Goal: Transaction & Acquisition: Purchase product/service

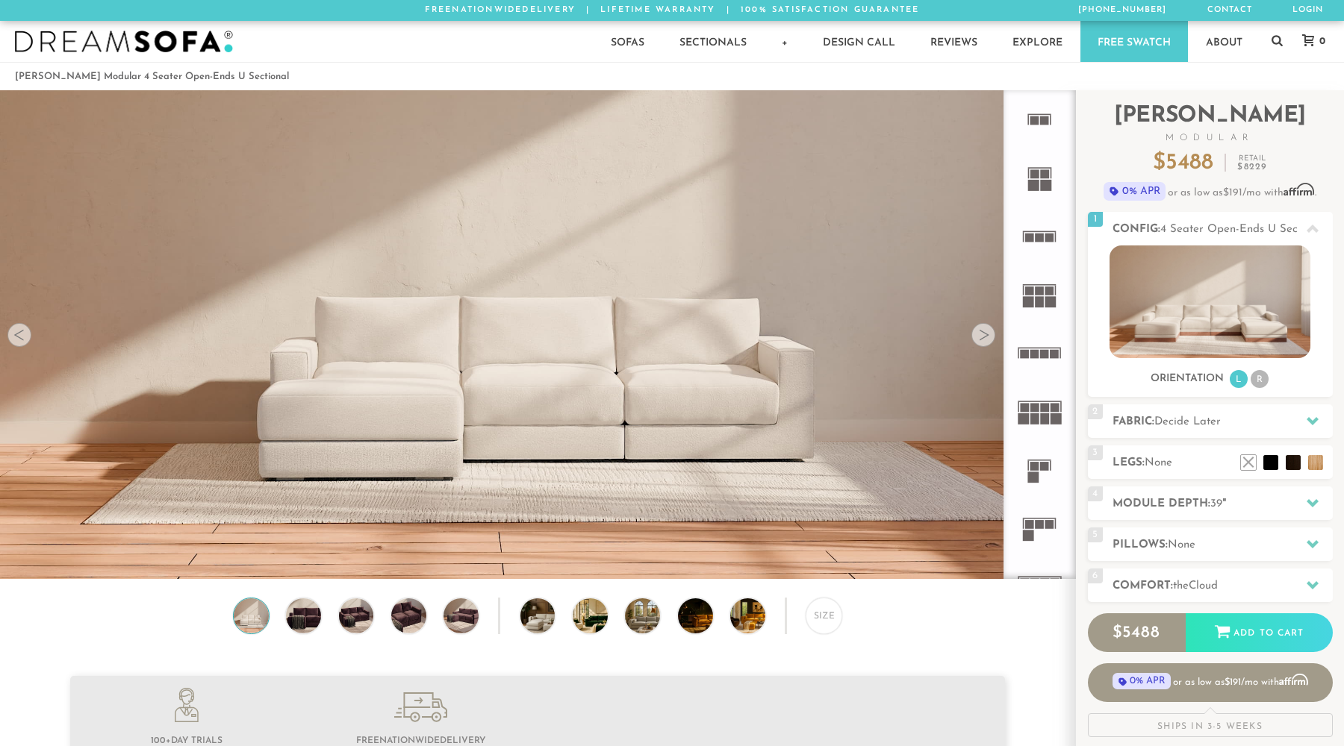
scroll to position [17222, 1344]
click at [1276, 505] on h2 "Module Depth: 39 "" at bounding box center [1222, 504] width 220 height 17
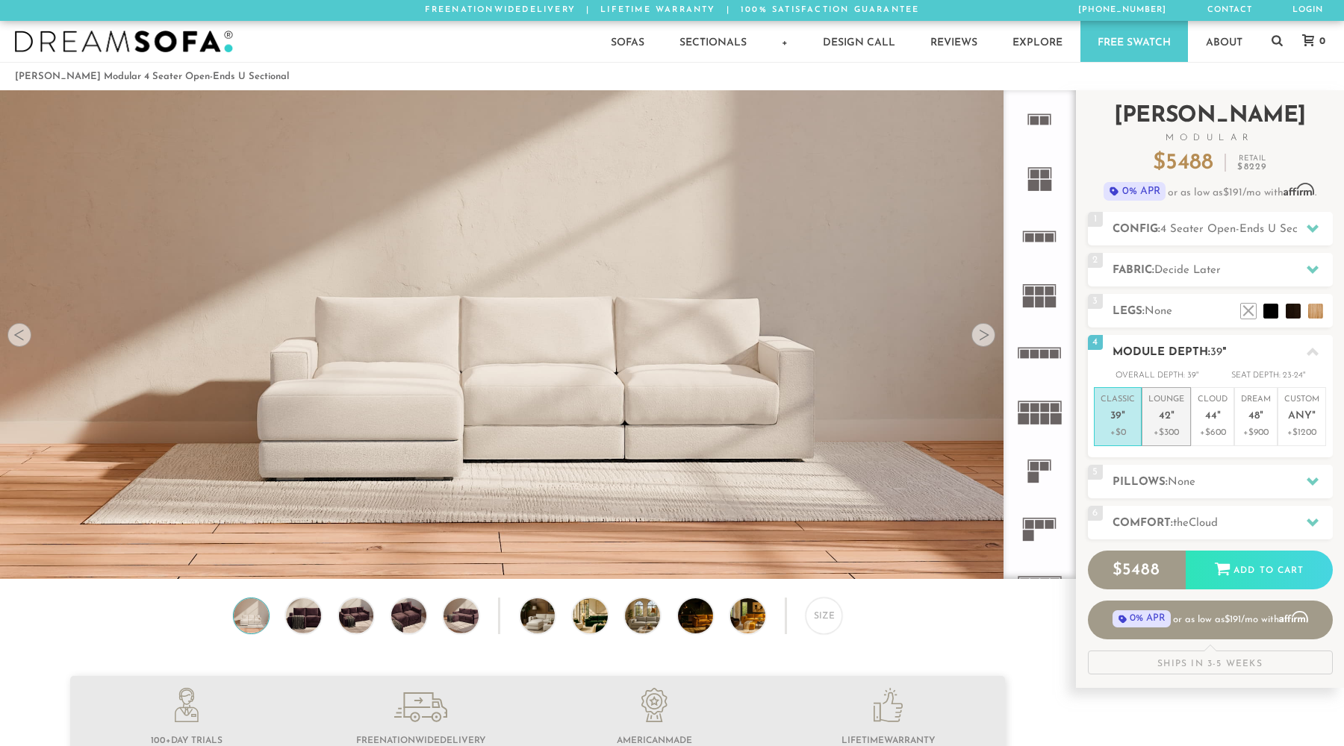
click at [1174, 429] on p "+$300" at bounding box center [1166, 432] width 36 height 13
click at [1184, 304] on h2 "Legs: None" at bounding box center [1222, 311] width 220 height 17
click at [1269, 263] on h2 "Fabric: Decide Later" at bounding box center [1222, 270] width 220 height 17
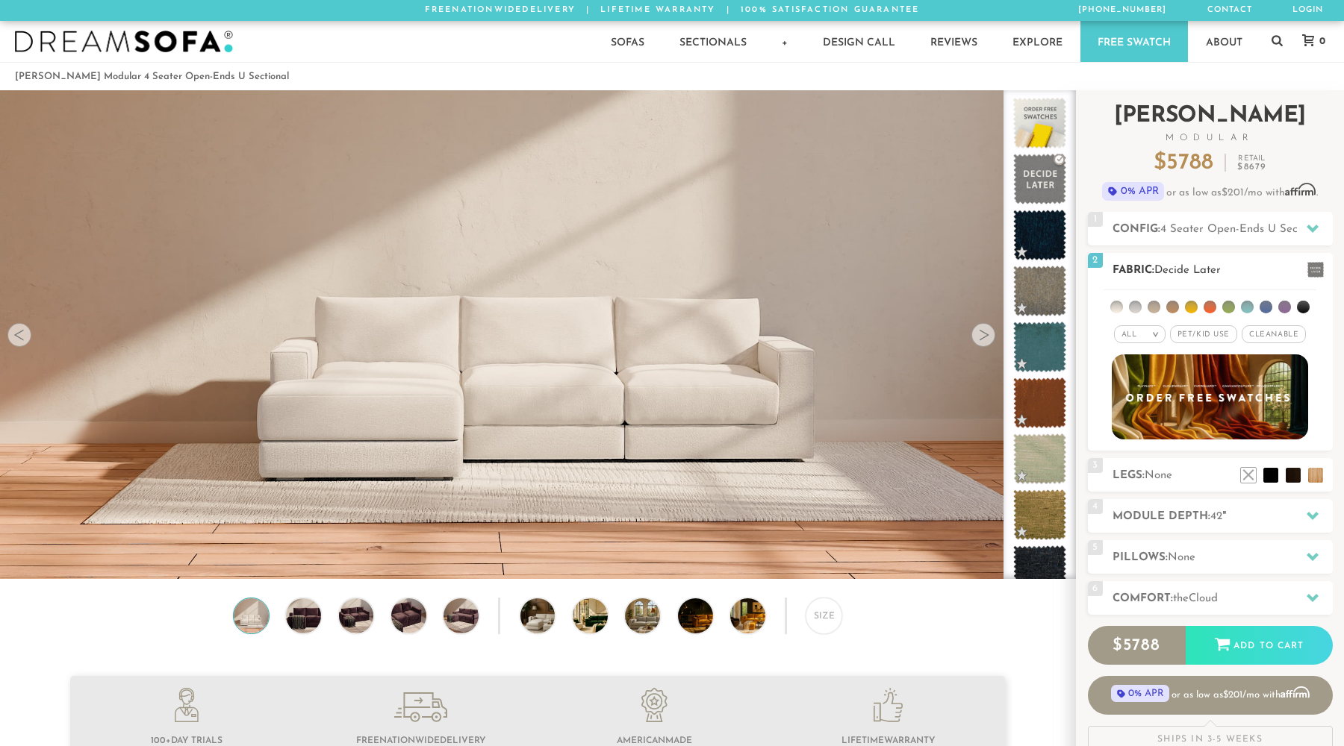
click at [1181, 308] on ul at bounding box center [1209, 304] width 213 height 28
click at [1176, 309] on li at bounding box center [1172, 307] width 13 height 13
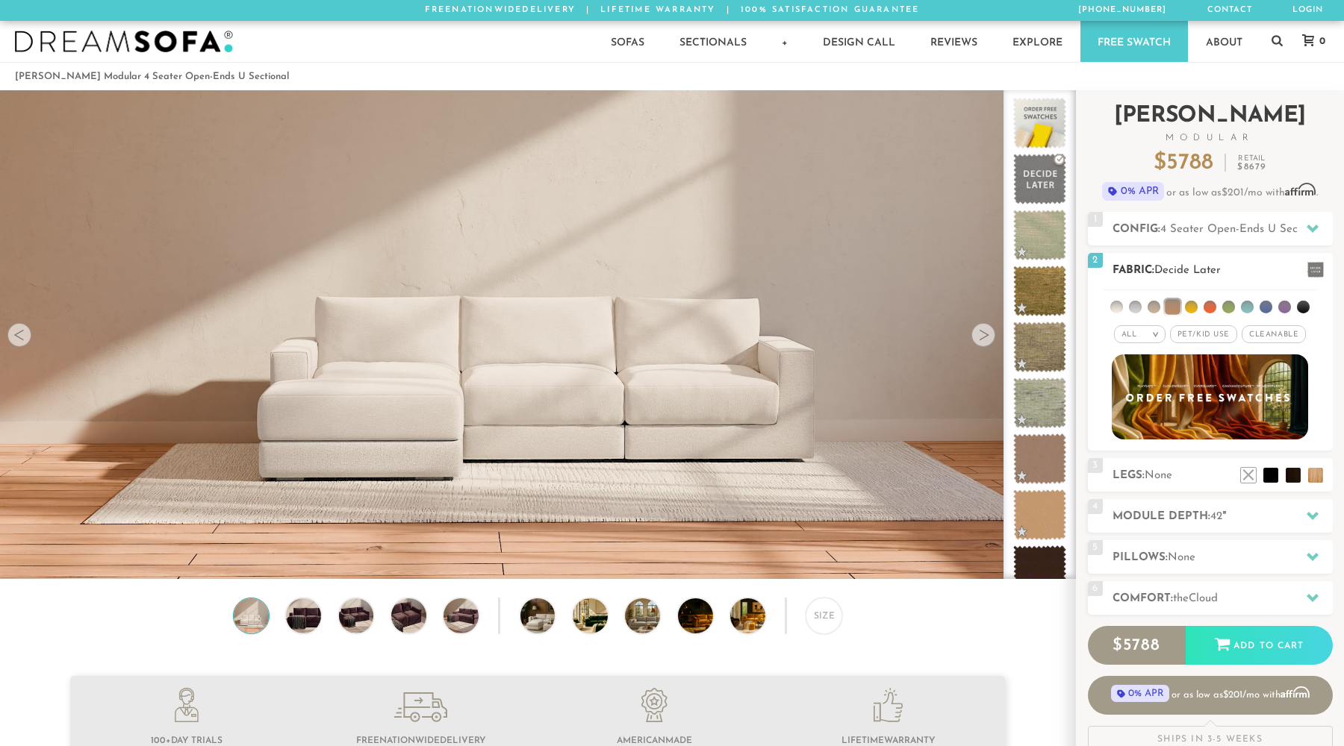
click at [1192, 308] on li at bounding box center [1191, 307] width 13 height 13
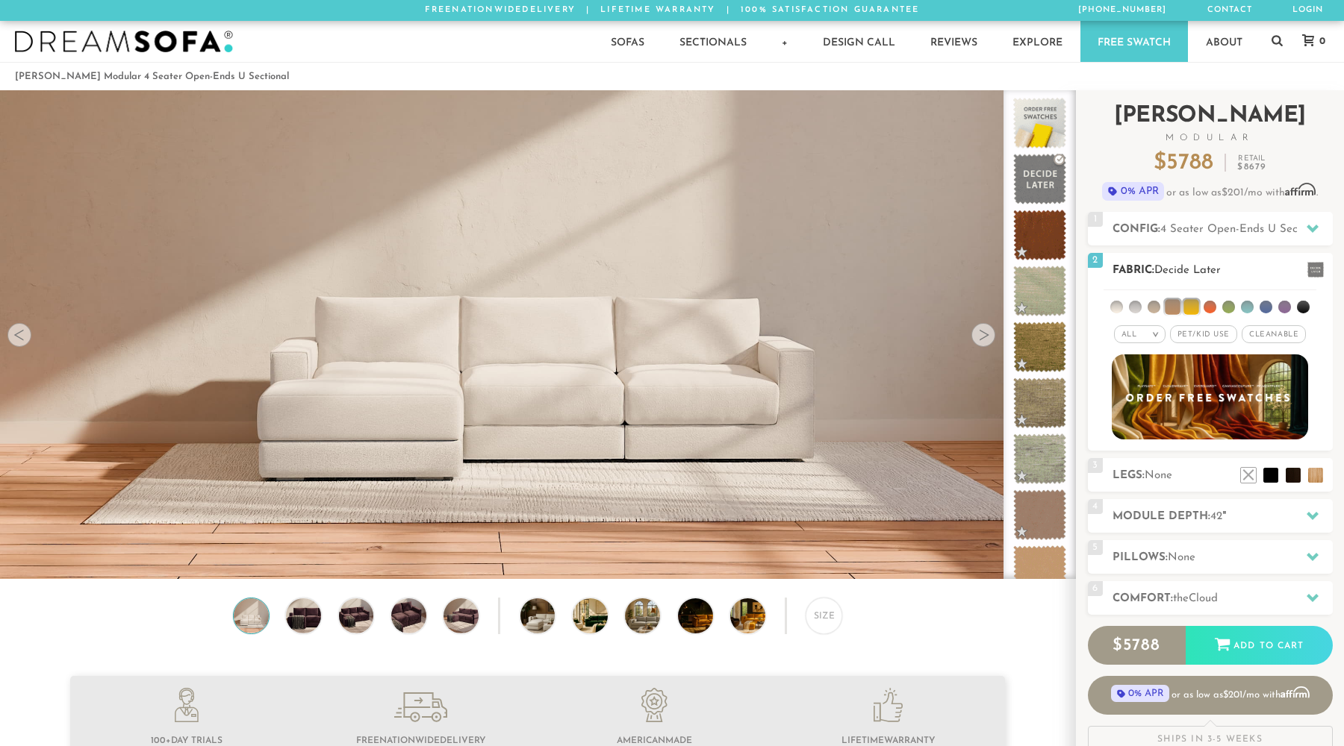
click at [1213, 305] on li at bounding box center [1209, 307] width 13 height 13
click at [1214, 329] on span "Pet/Kid Use x" at bounding box center [1203, 334] width 67 height 18
click at [1264, 334] on span "Cleanable x" at bounding box center [1279, 334] width 64 height 18
click at [1194, 337] on span "Pet/Kid Use x" at bounding box center [1197, 334] width 78 height 18
click at [1230, 308] on li at bounding box center [1228, 307] width 13 height 13
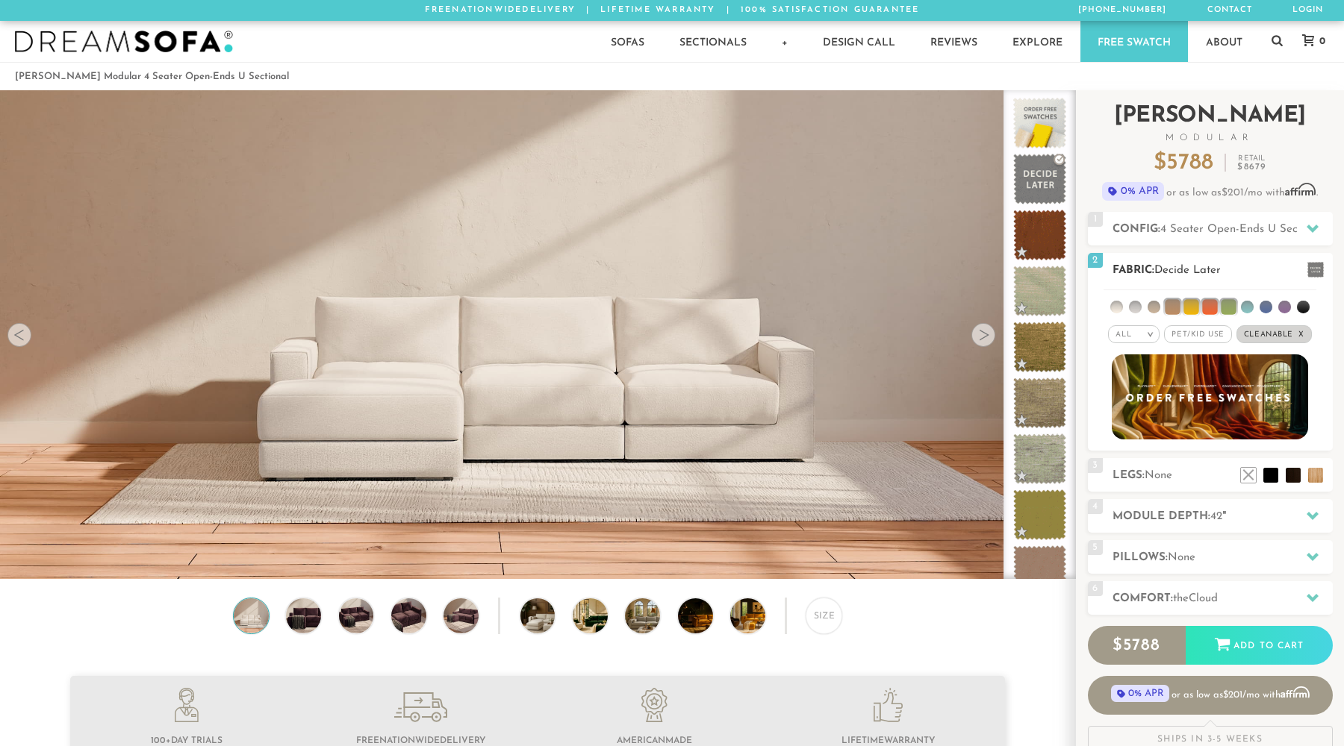
click at [1226, 308] on li at bounding box center [1227, 306] width 15 height 15
click at [1217, 308] on li at bounding box center [1209, 306] width 15 height 15
click at [1193, 307] on li at bounding box center [1190, 306] width 15 height 15
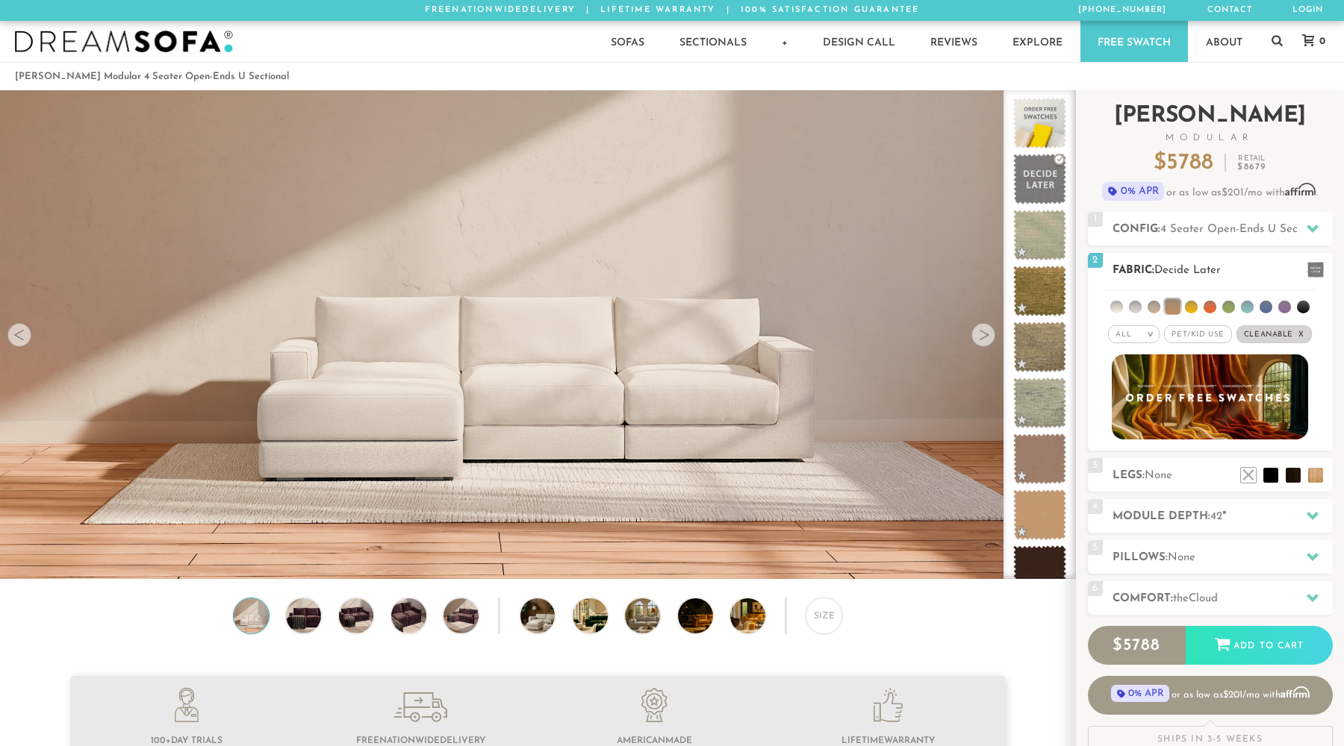
click at [1173, 308] on li at bounding box center [1171, 306] width 15 height 15
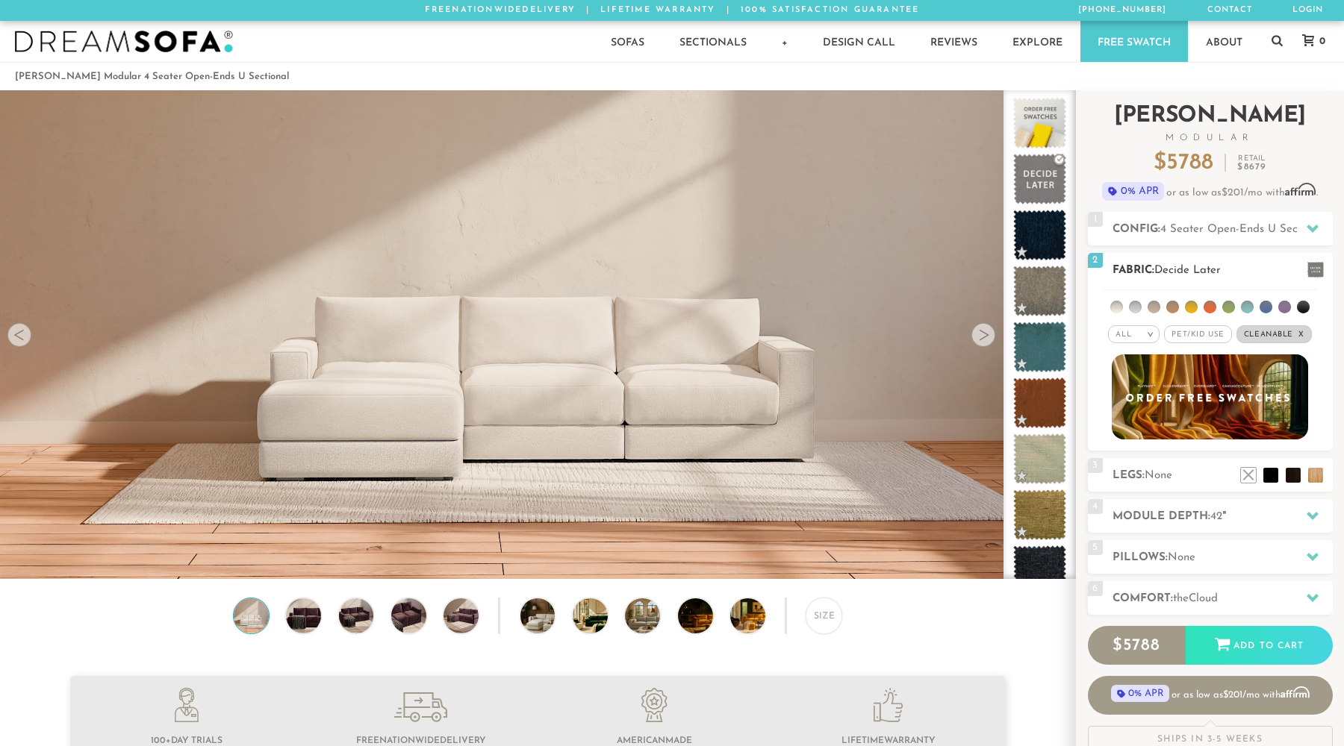
click at [1231, 308] on li at bounding box center [1228, 307] width 13 height 13
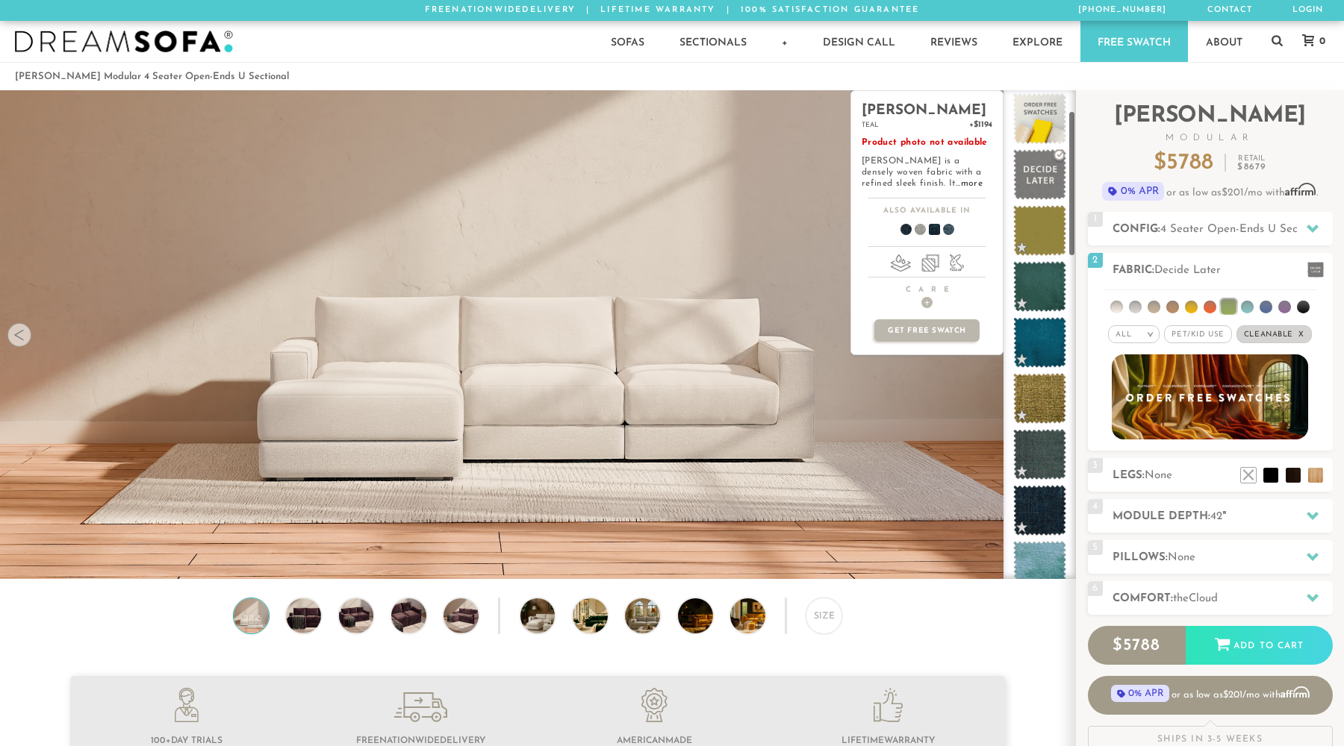
scroll to position [0, 0]
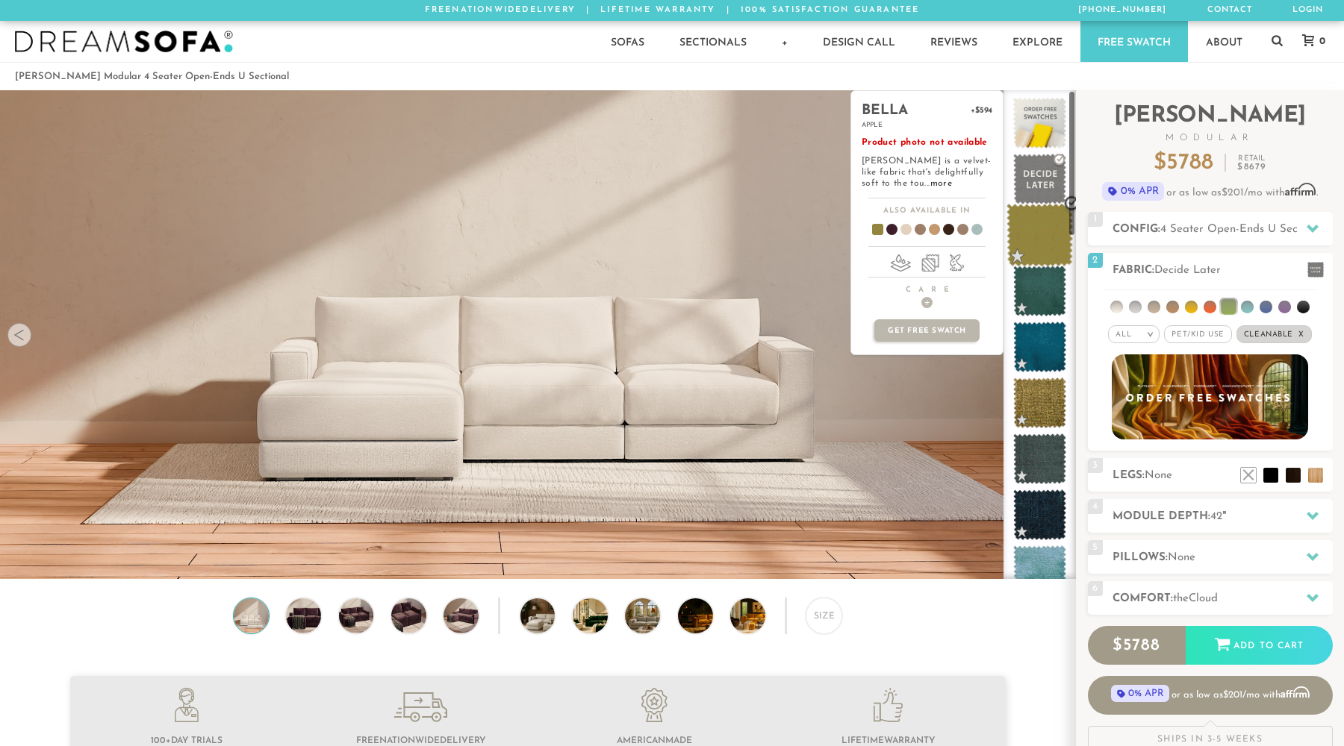
click at [1033, 226] on span at bounding box center [1039, 235] width 66 height 63
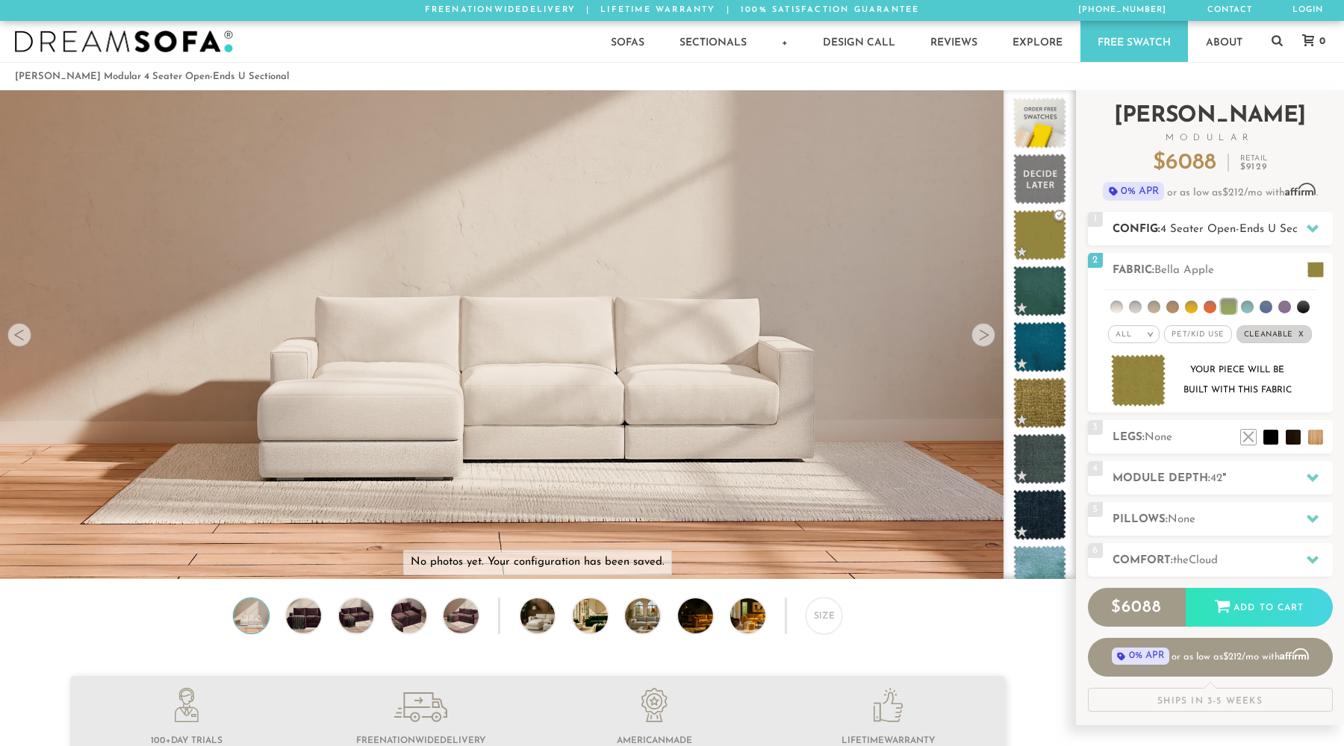
click at [1220, 229] on span "4 Seater Open-Ends U Sectional" at bounding box center [1243, 229] width 166 height 11
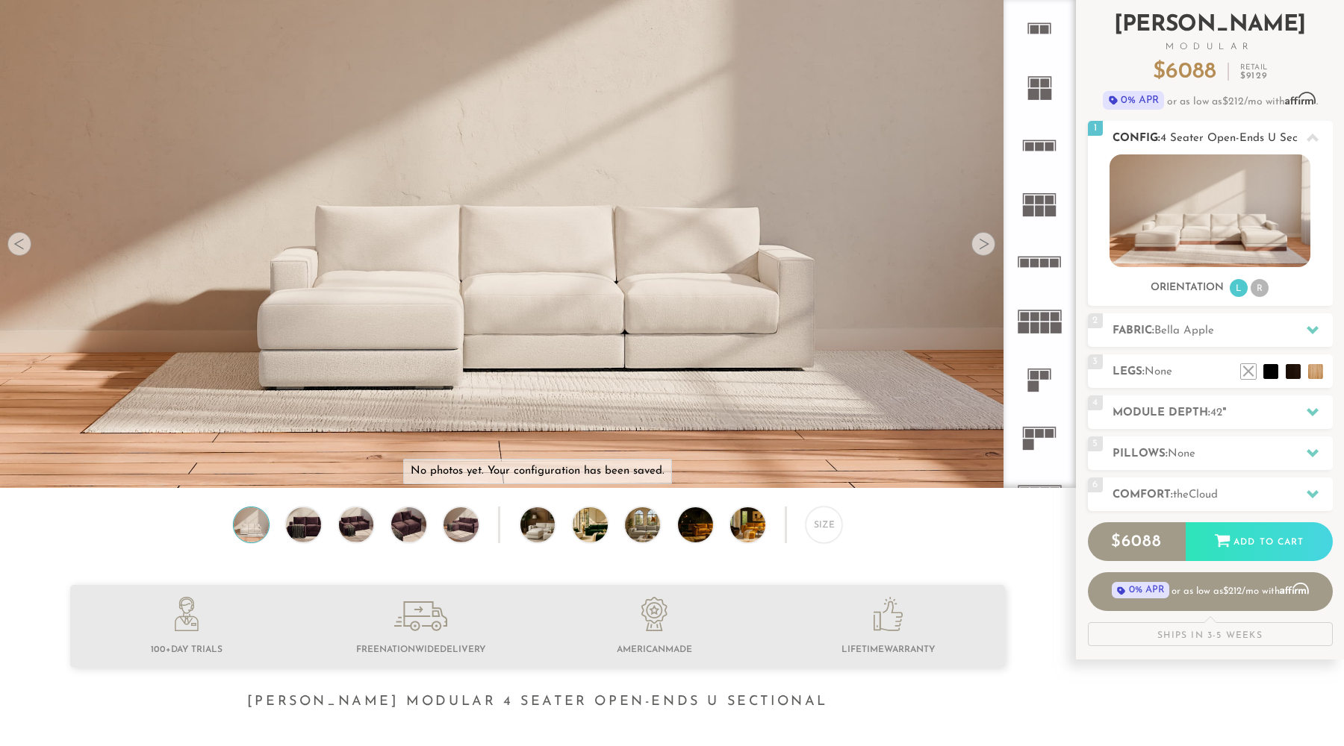
scroll to position [97, 0]
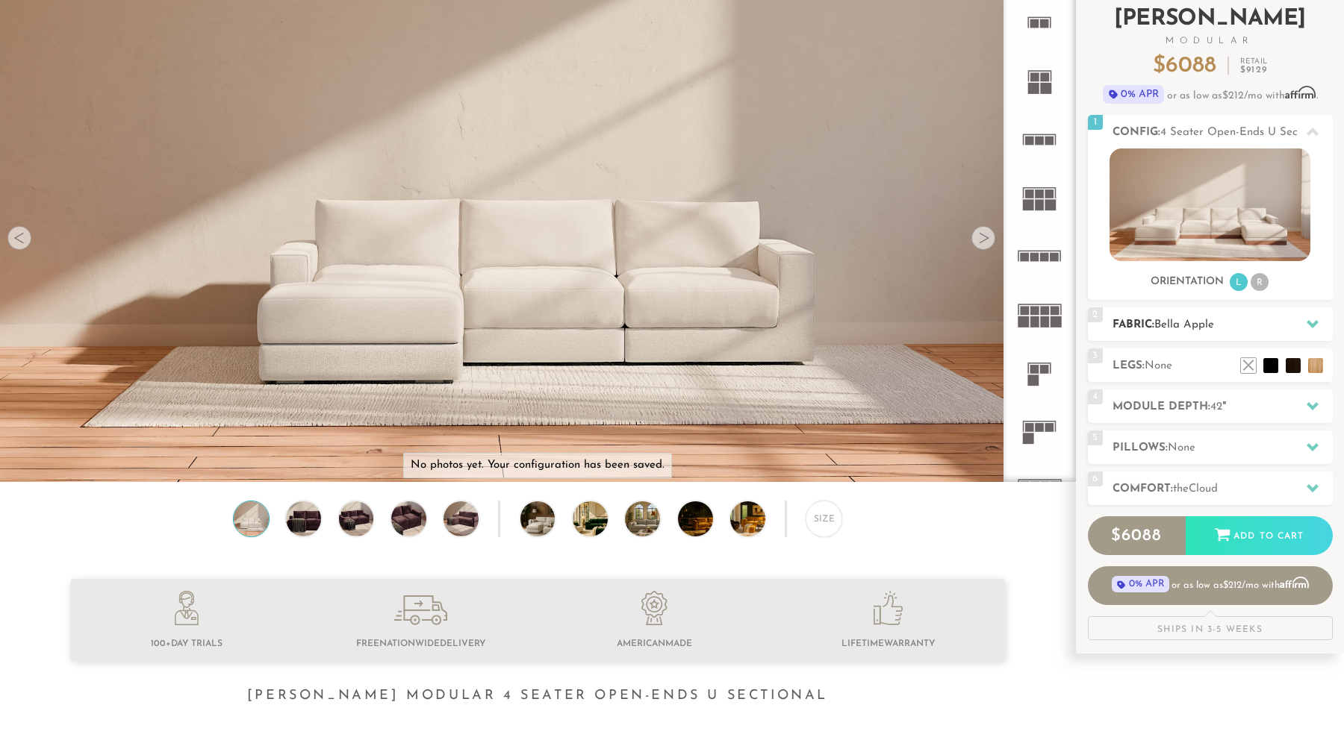
click at [1253, 323] on h2 "Fabric: [PERSON_NAME]" at bounding box center [1222, 324] width 220 height 17
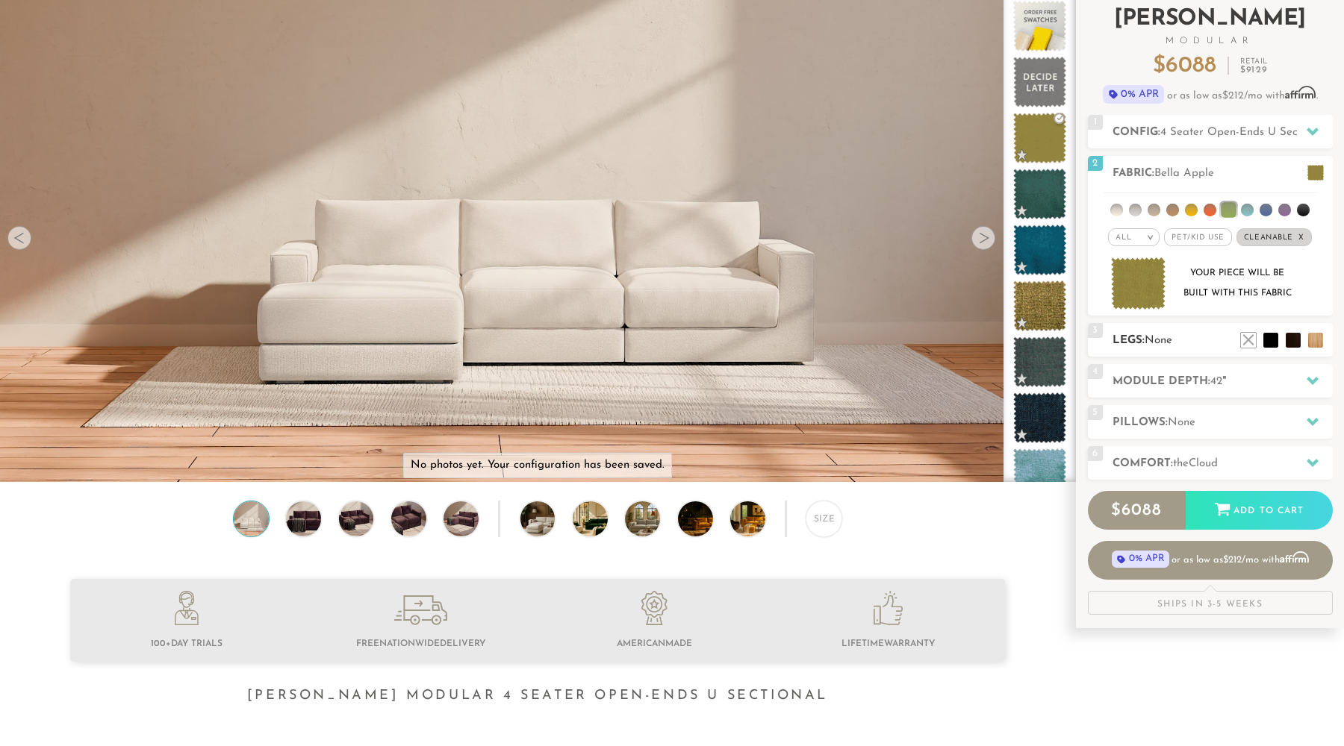
click at [1203, 344] on h2 "Legs: None" at bounding box center [1222, 340] width 220 height 17
click at [1234, 386] on h2 "Module Depth: 42 "" at bounding box center [1222, 381] width 220 height 17
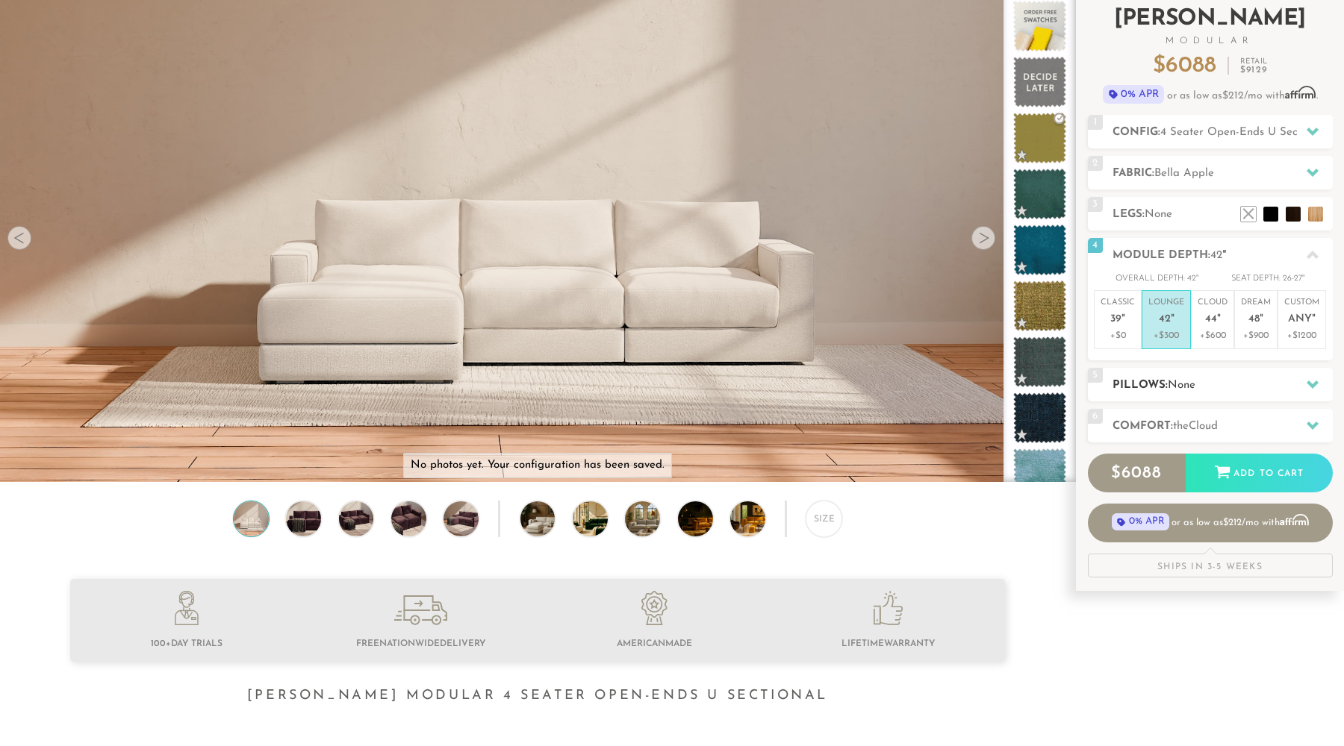
click at [1235, 386] on h2 "Pillows: None" at bounding box center [1222, 385] width 220 height 17
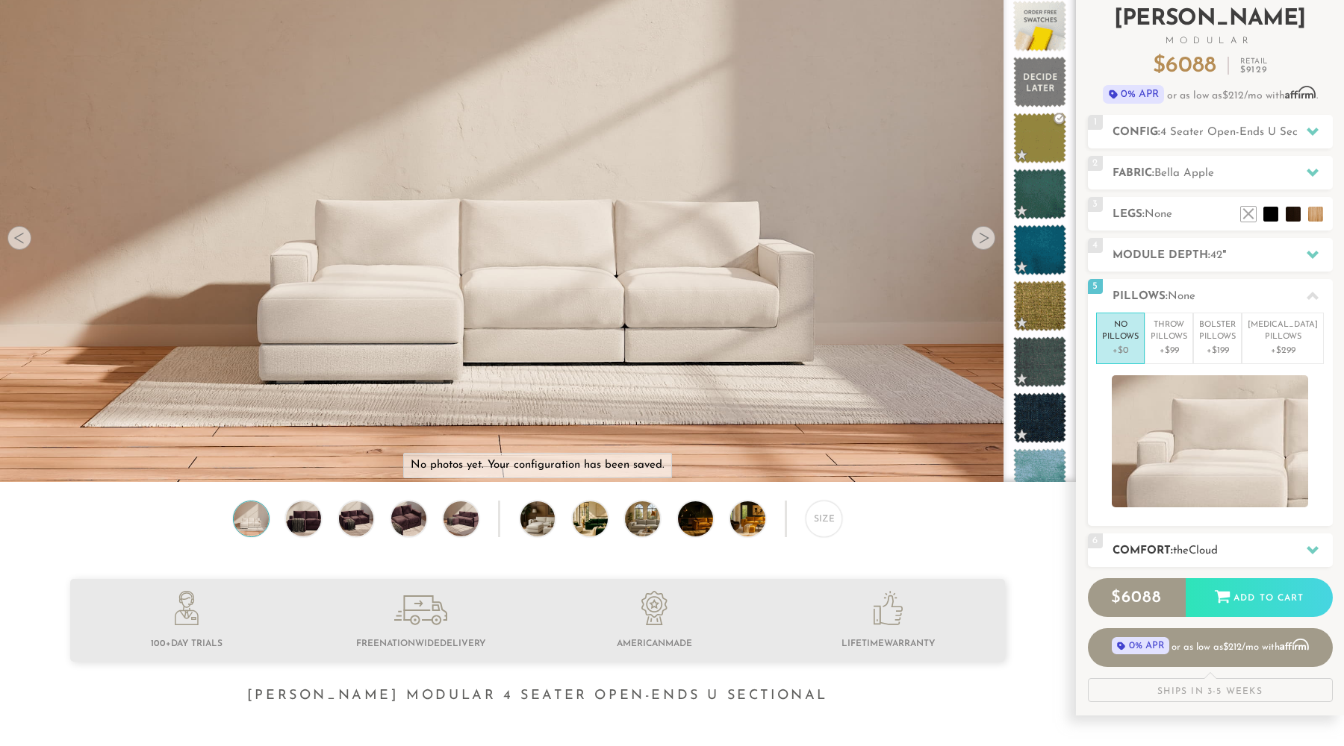
click at [1250, 552] on h2 "Comfort: the Cloud" at bounding box center [1222, 551] width 220 height 17
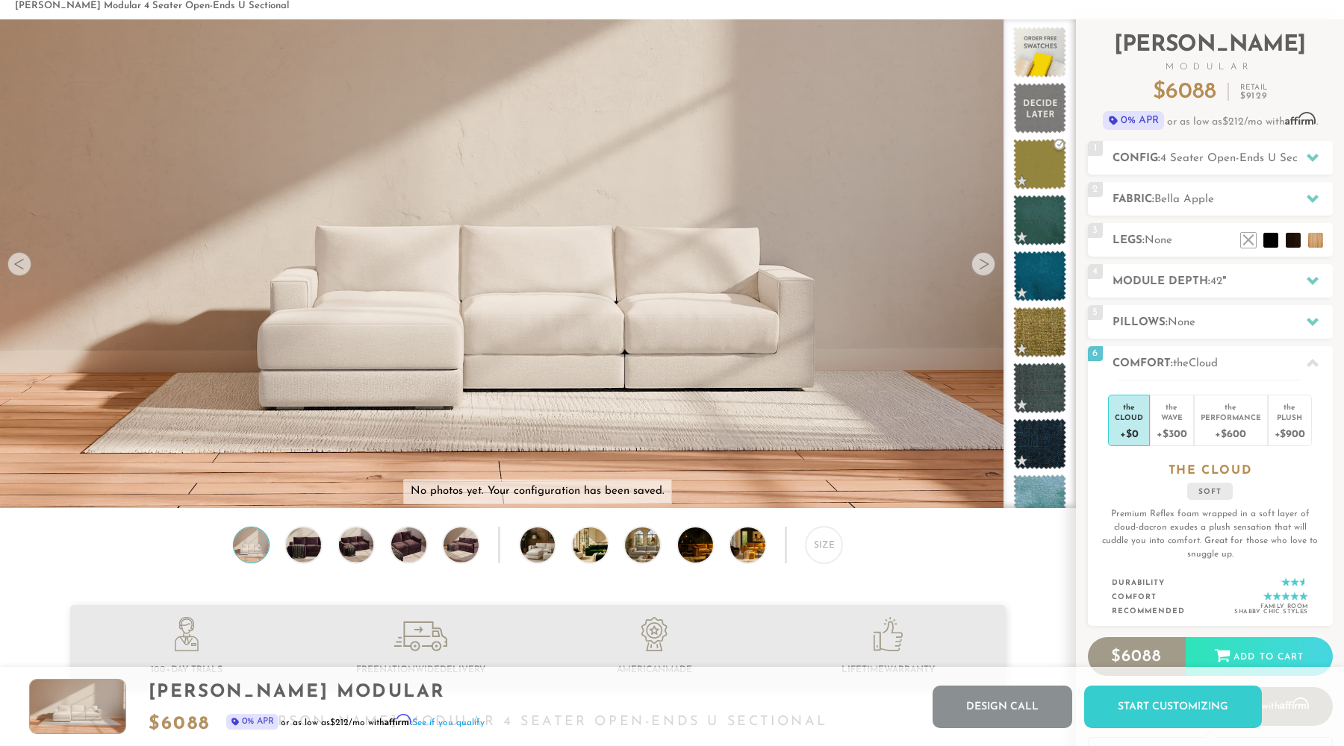
scroll to position [0, 0]
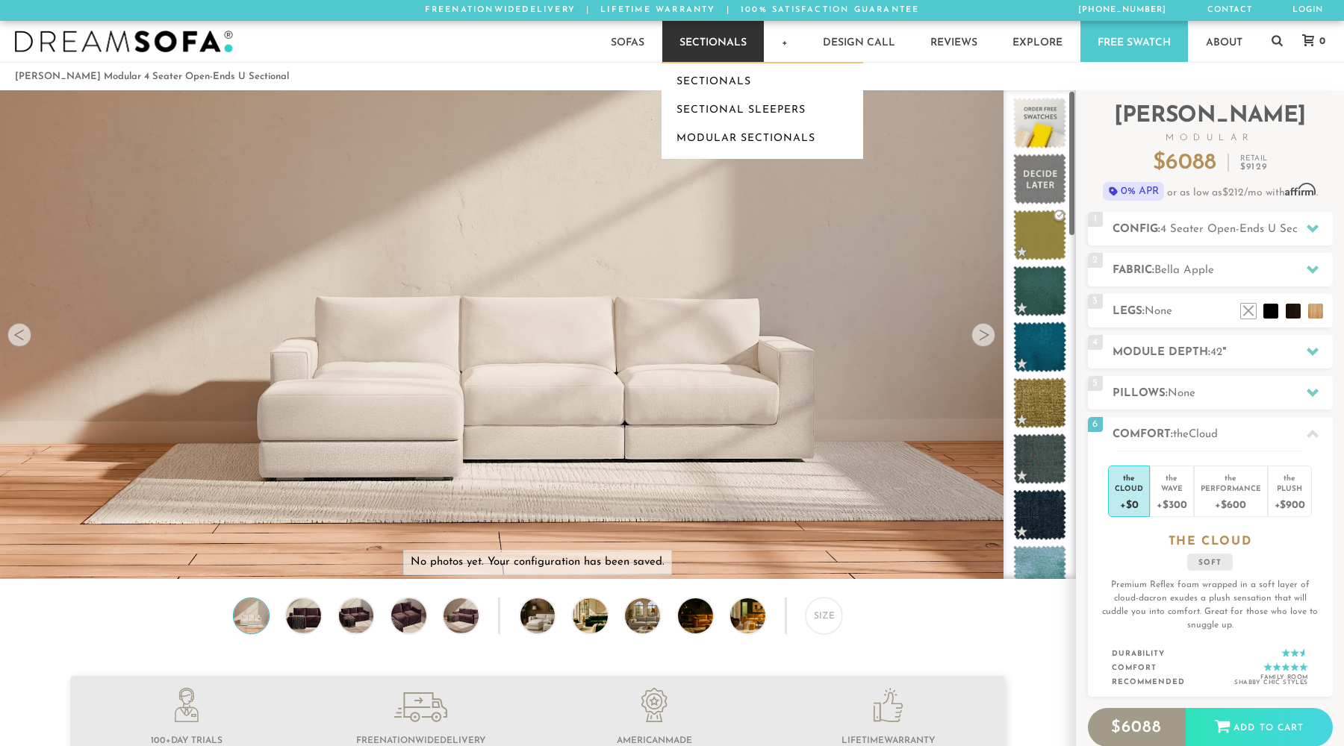
click at [700, 53] on link "Sectionals" at bounding box center [713, 41] width 102 height 41
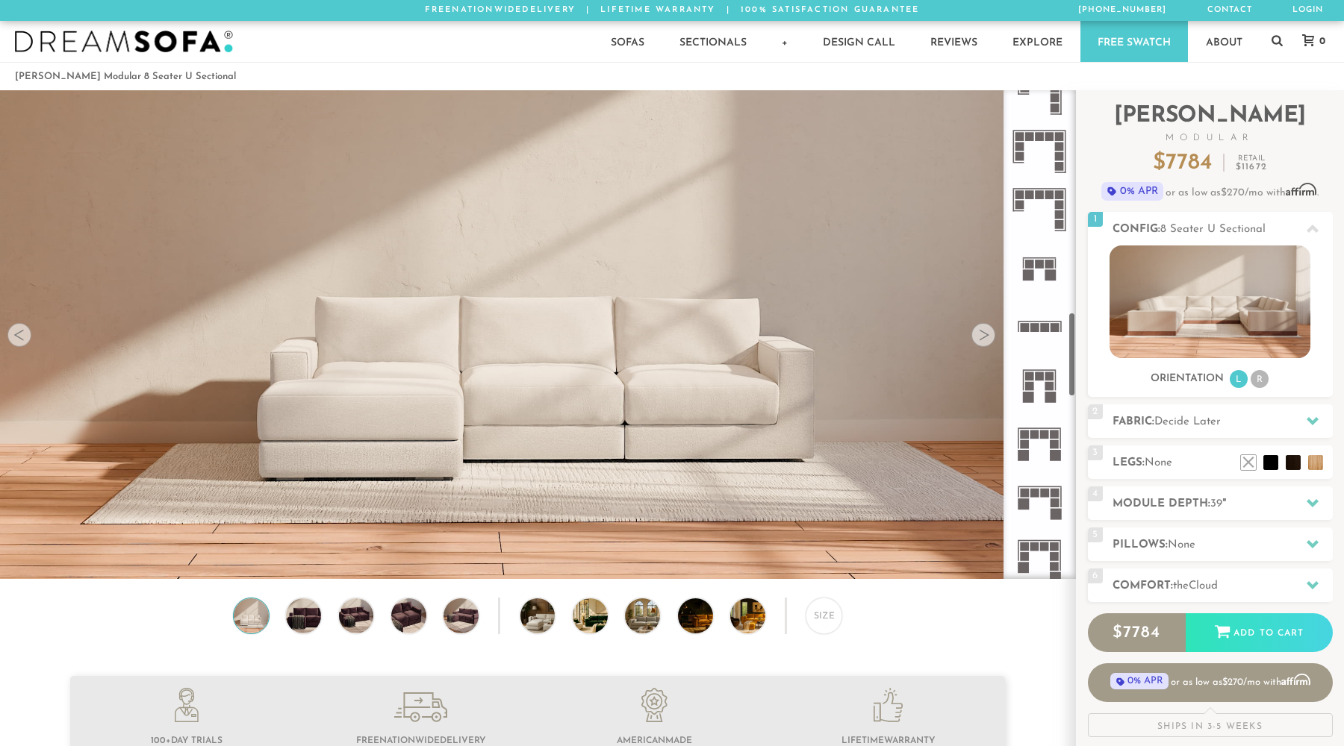
scroll to position [1289, 0]
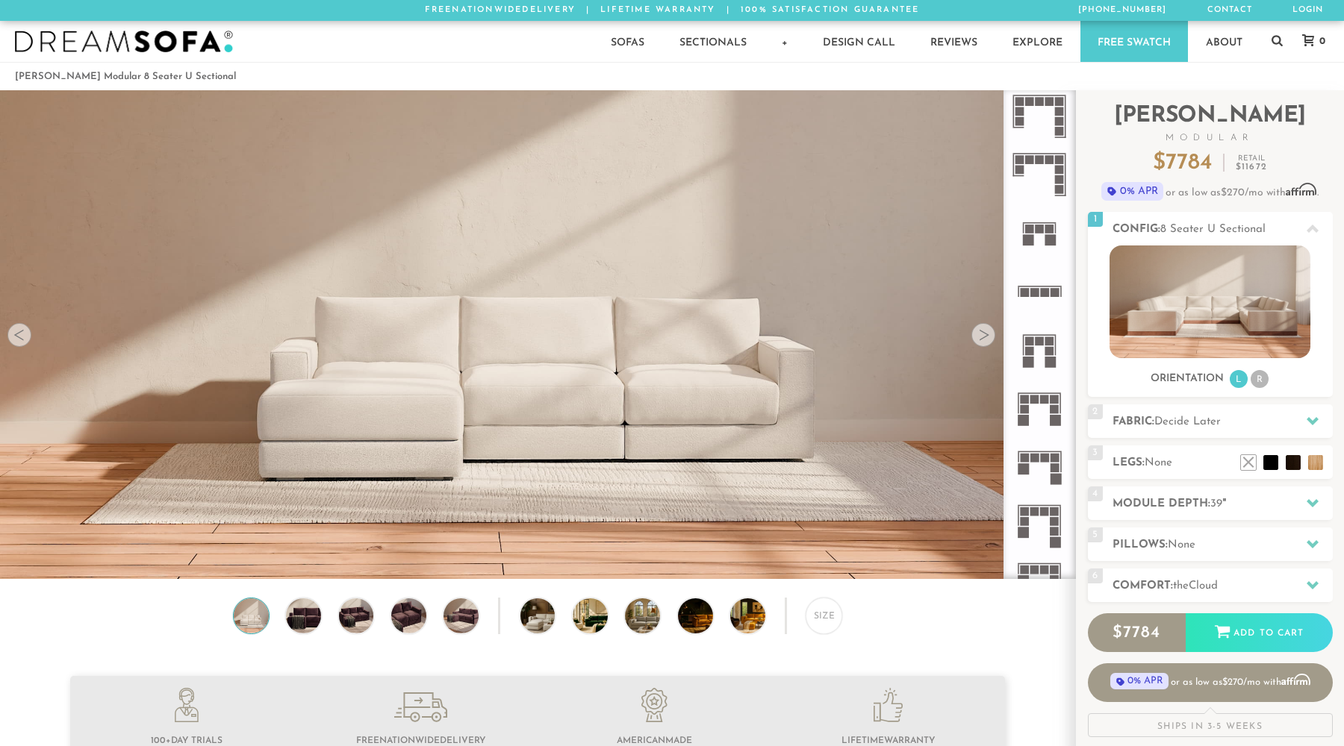
click at [1048, 414] on icon at bounding box center [1039, 408] width 58 height 58
click at [1270, 414] on h2 "Fabric: Decide Later" at bounding box center [1222, 422] width 220 height 17
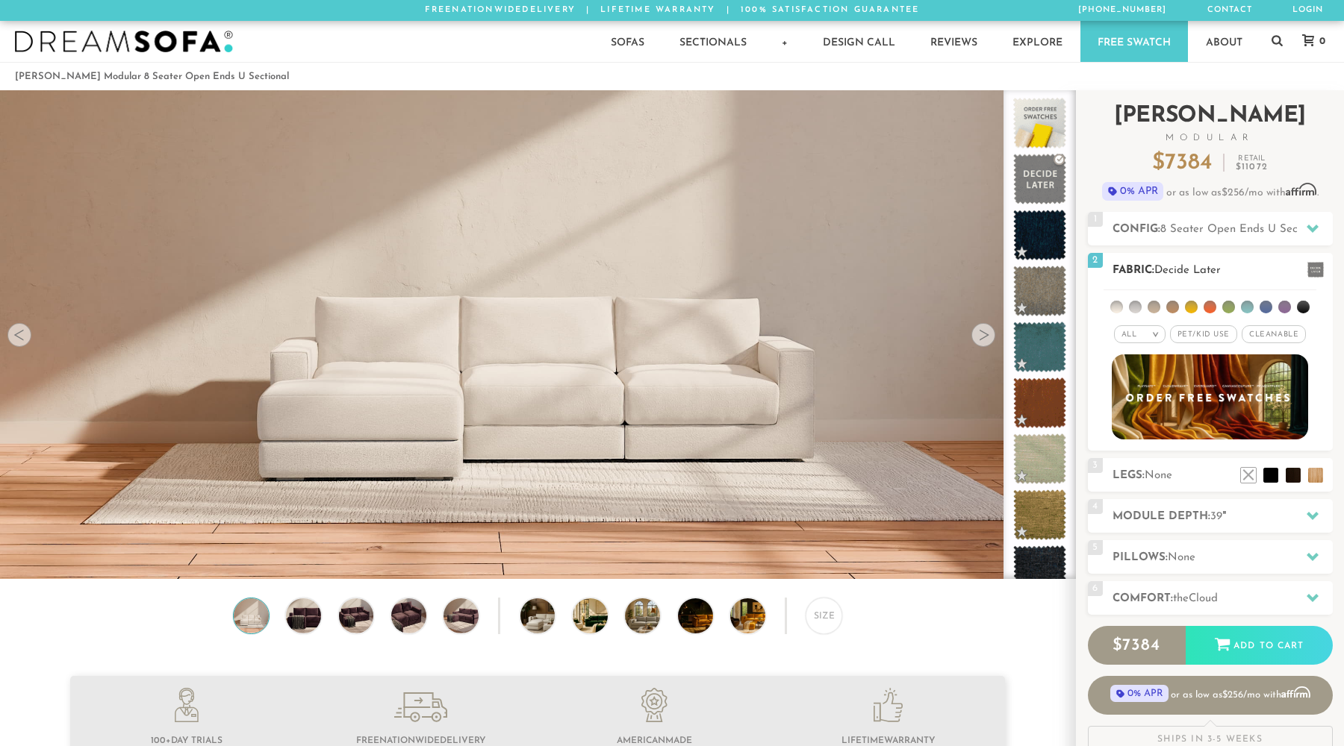
click at [1317, 265] on span at bounding box center [1315, 270] width 16 height 16
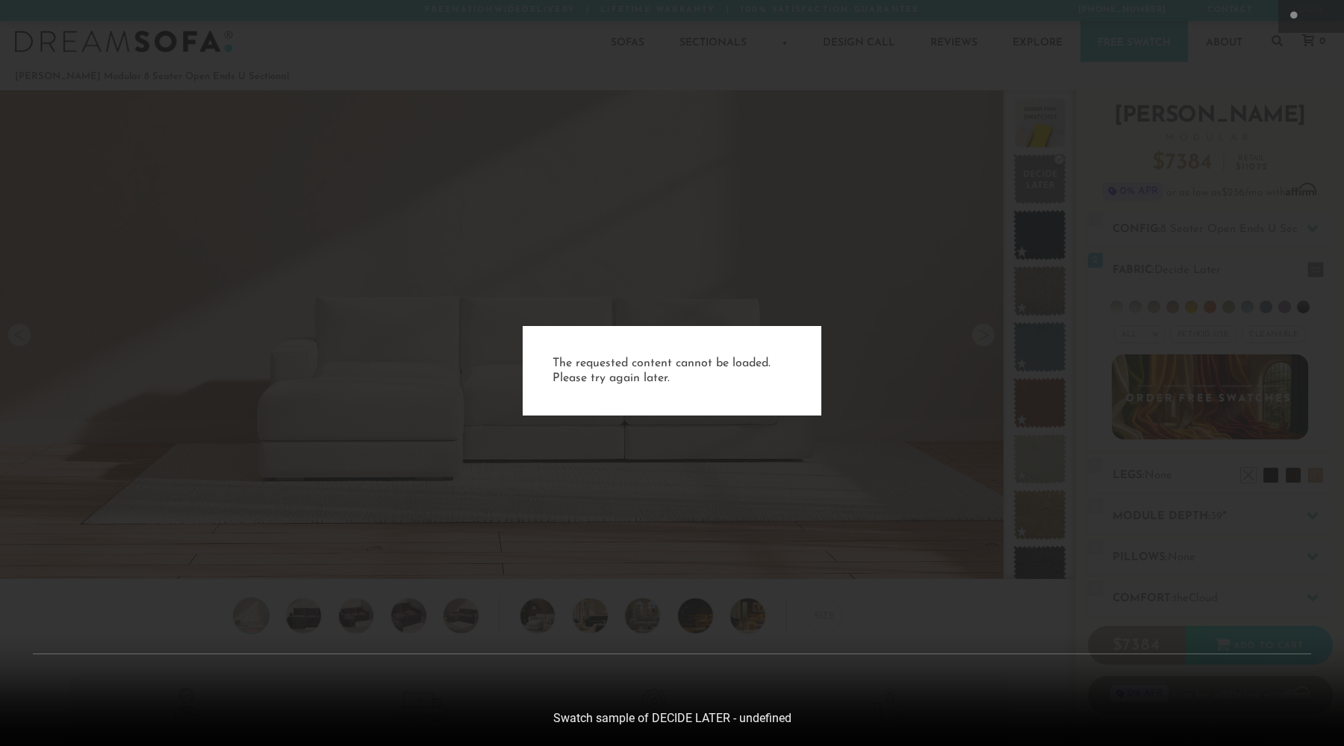
click at [931, 244] on div "The requested content cannot be loaded. Please try again later." at bounding box center [672, 373] width 1344 height 746
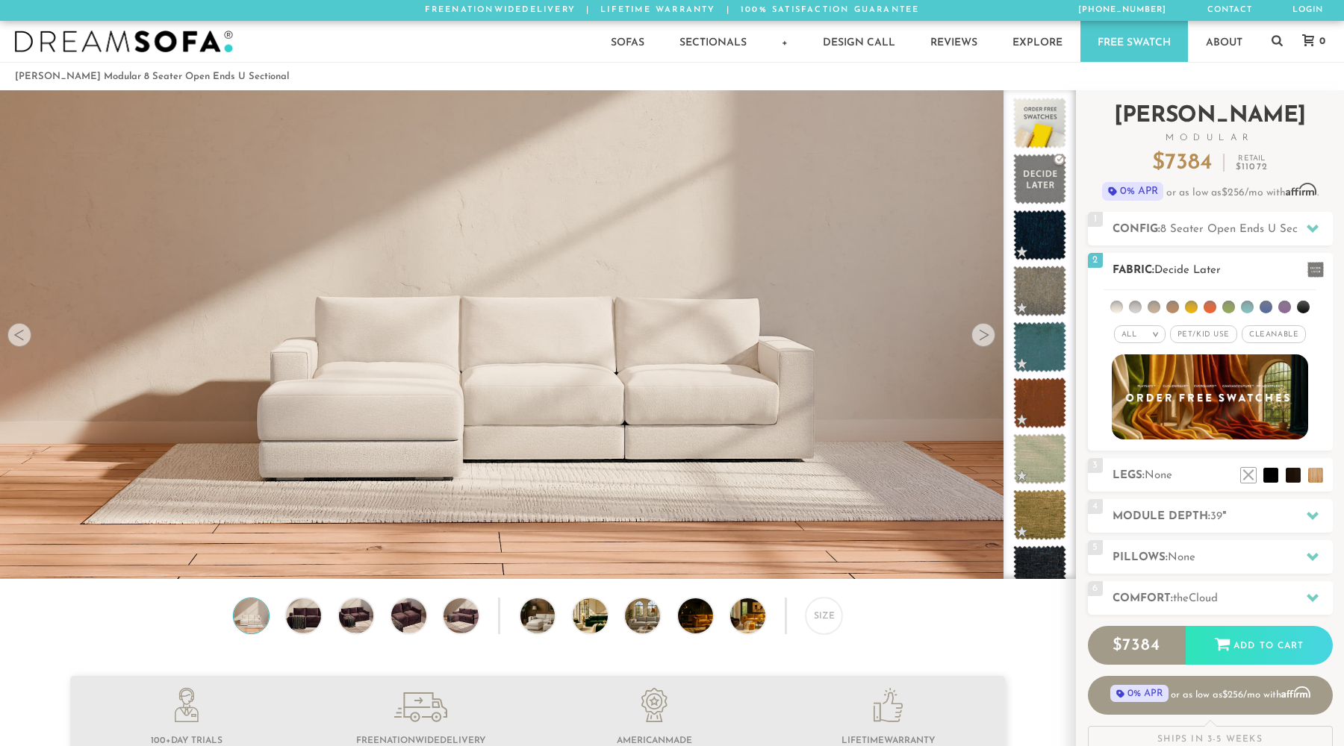
click at [1118, 306] on li at bounding box center [1116, 307] width 13 height 13
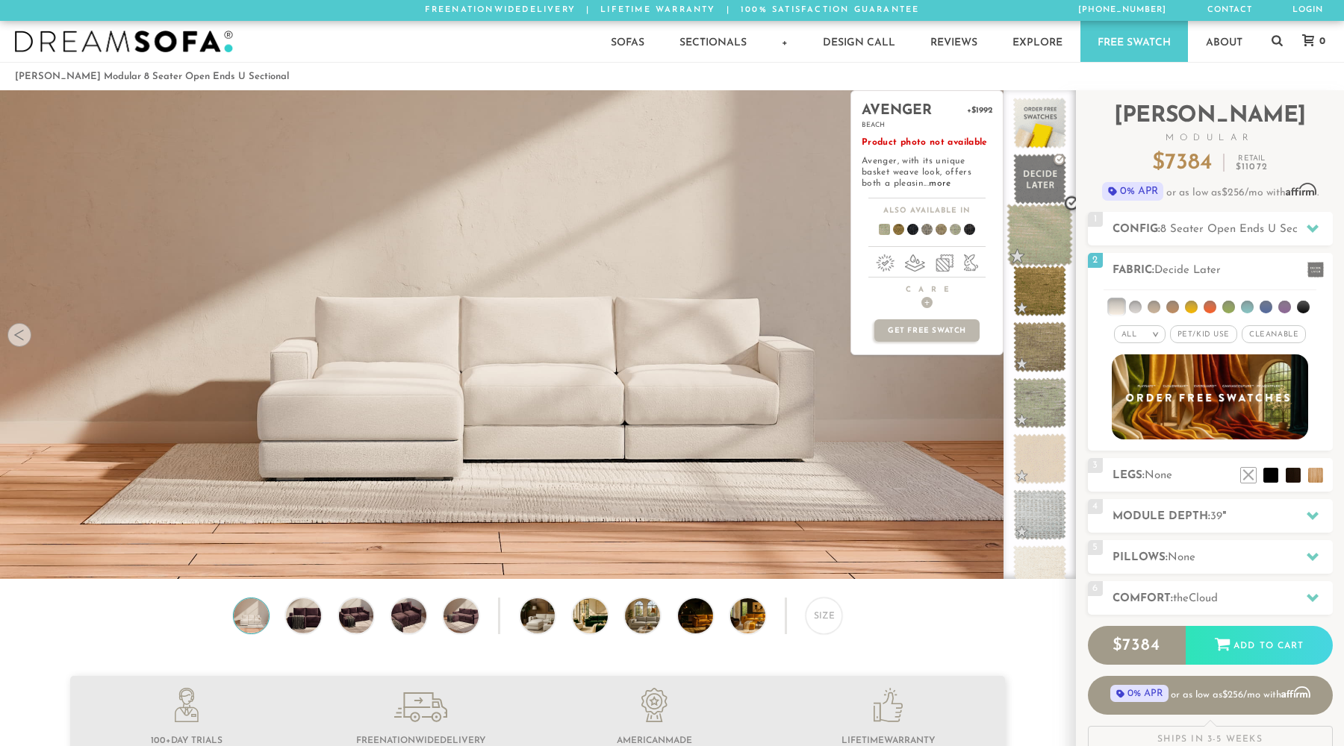
click at [1040, 237] on span at bounding box center [1039, 235] width 66 height 63
